Goal: Information Seeking & Learning: Learn about a topic

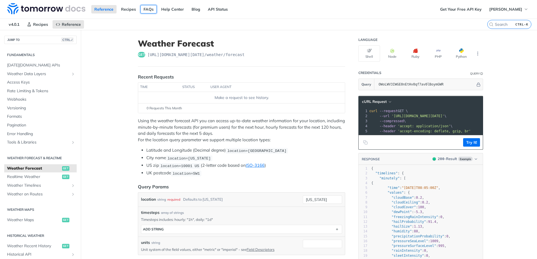
click at [146, 9] on link "FAQs" at bounding box center [148, 9] width 16 height 8
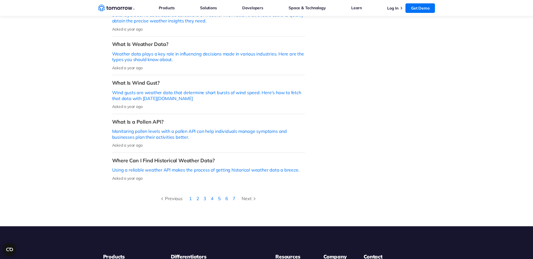
scroll to position [184, 0]
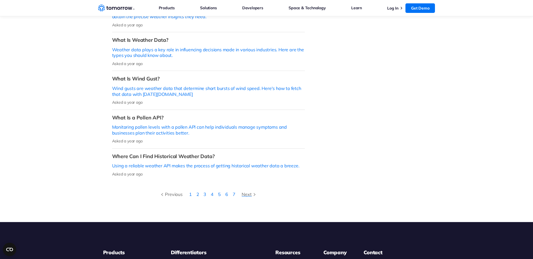
click at [248, 191] on div "Next" at bounding box center [248, 194] width 15 height 7
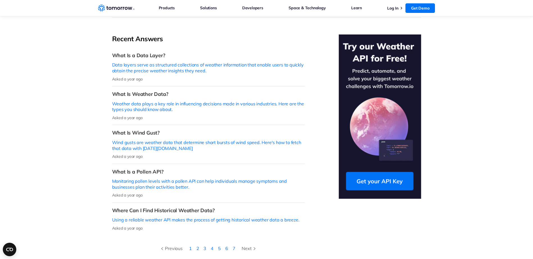
scroll to position [184, 0]
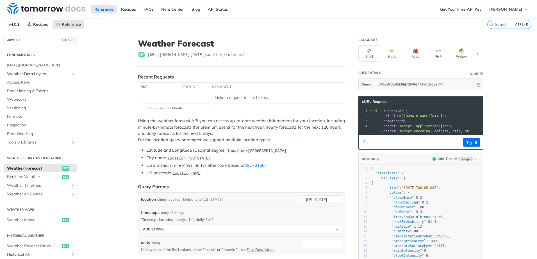
click at [33, 76] on span "Weather Data Layers" at bounding box center [38, 74] width 62 height 6
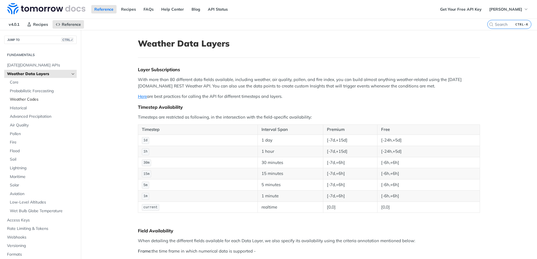
click at [30, 100] on span "Weather Codes" at bounding box center [42, 100] width 65 height 6
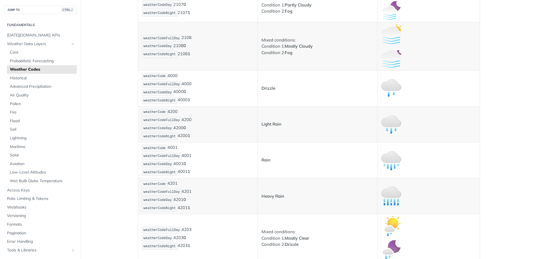
scroll to position [566, 0]
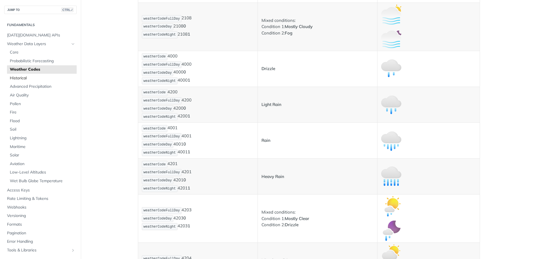
click at [27, 78] on span "Historical" at bounding box center [42, 79] width 65 height 6
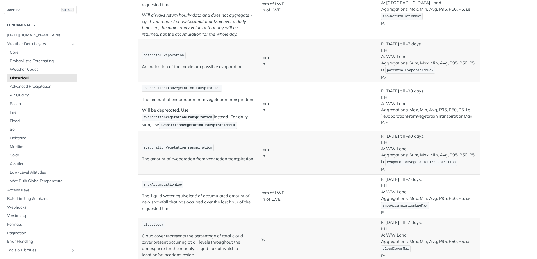
scroll to position [653, 0]
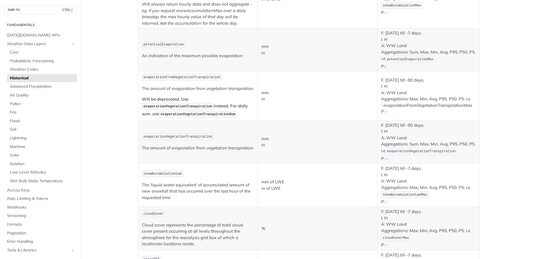
click at [44, 61] on span "Probabilistic Forecasting" at bounding box center [42, 61] width 65 height 6
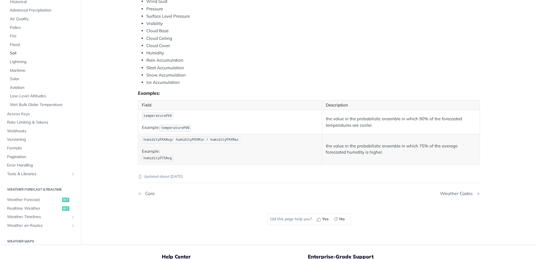
scroll to position [74, 0]
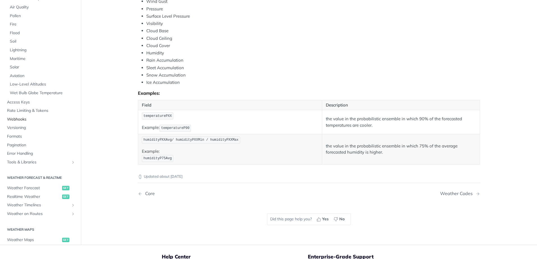
click at [20, 118] on span "Webhooks" at bounding box center [41, 120] width 68 height 6
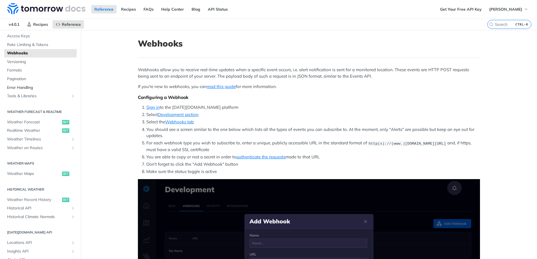
scroll to position [46, 0]
click at [25, 122] on span "Weather Forecast" at bounding box center [34, 123] width 54 height 6
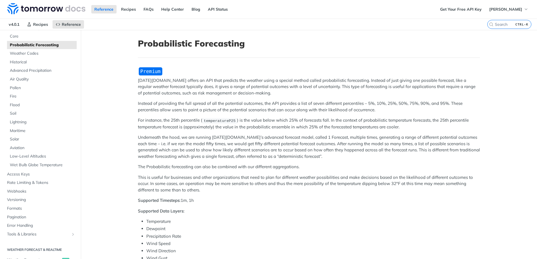
scroll to position [184, 0]
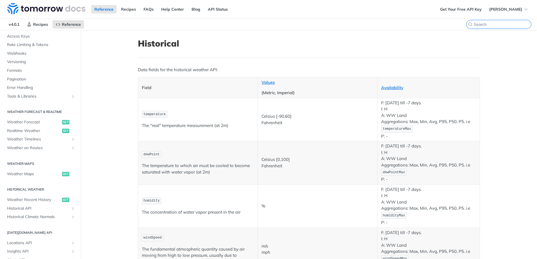
click at [493, 22] on input "search" at bounding box center [502, 24] width 57 height 5
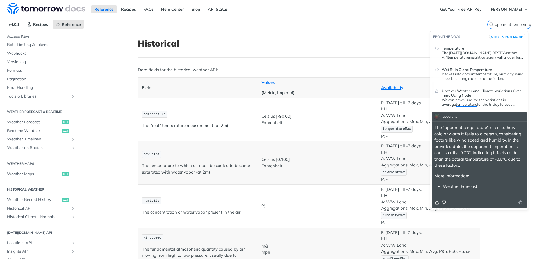
click at [457, 186] on link "Weather Forecast" at bounding box center [460, 186] width 34 height 5
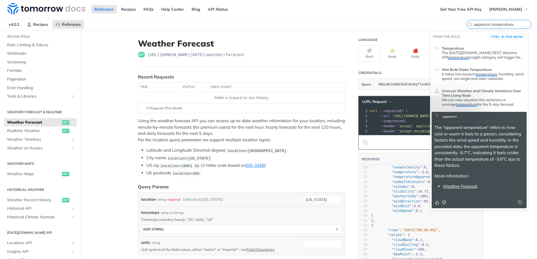
drag, startPoint x: 494, startPoint y: 24, endPoint x: 526, endPoint y: 24, distance: 31.4
click at [526, 24] on input "apparent temperature" at bounding box center [502, 24] width 57 height 5
type input "a"
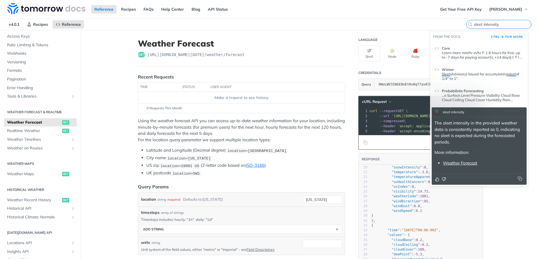
type input "sleet intensity"
click at [467, 165] on link "Weather Forecast" at bounding box center [460, 163] width 34 height 5
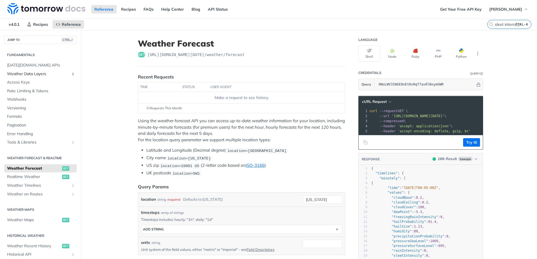
click at [71, 73] on icon "Show subpages for Weather Data Layers" at bounding box center [73, 74] width 4 height 4
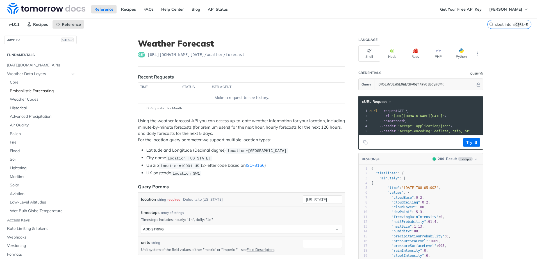
click at [37, 91] on span "Probabilistic Forecasting" at bounding box center [42, 91] width 65 height 6
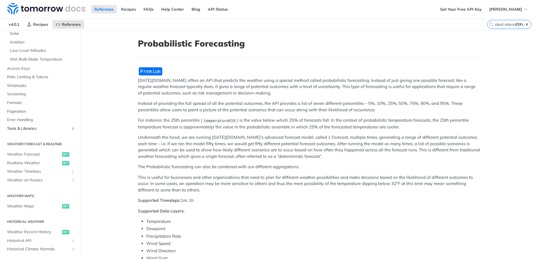
scroll to position [156, 0]
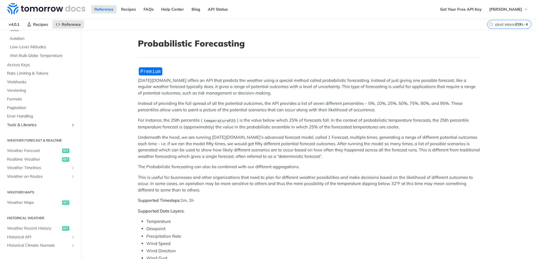
click at [71, 126] on icon "Show subpages for Tools & Libraries" at bounding box center [73, 125] width 4 height 4
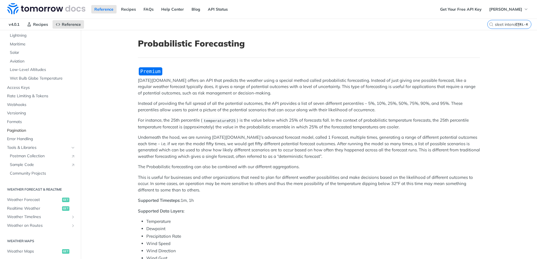
scroll to position [129, 0]
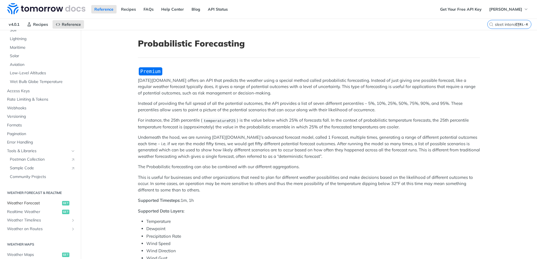
click at [25, 202] on span "Weather Forecast" at bounding box center [34, 204] width 54 height 6
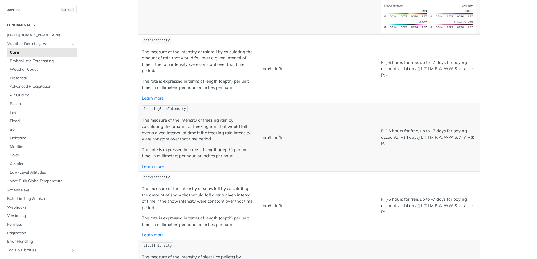
scroll to position [1207, 0]
